Goal: Find specific page/section: Find specific page/section

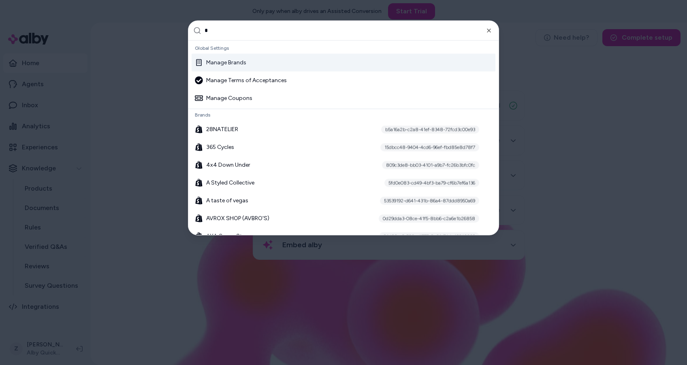
type input "**"
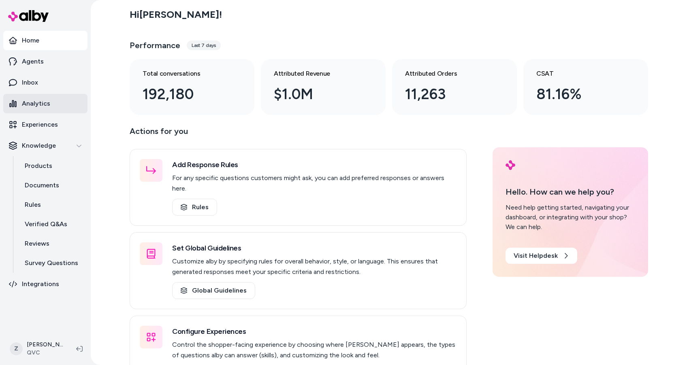
click at [53, 108] on link "Analytics" at bounding box center [45, 103] width 84 height 19
click at [45, 105] on p "Analytics" at bounding box center [36, 104] width 28 height 10
